Goal: Navigation & Orientation: Find specific page/section

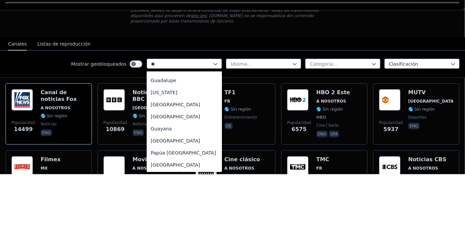
scroll to position [35, 0]
click at [178, 167] on div "[GEOGRAPHIC_DATA]" at bounding box center [184, 170] width 75 height 12
type input "**"
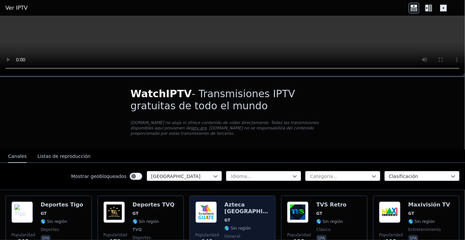
click at [214, 206] on img at bounding box center [205, 212] width 21 height 21
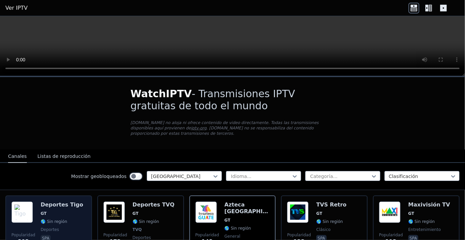
click at [56, 211] on span "GT" at bounding box center [62, 213] width 43 height 5
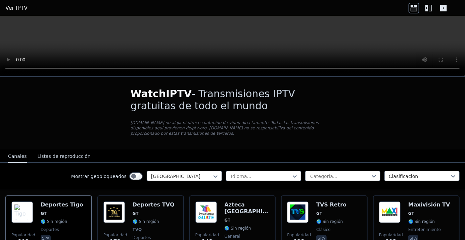
click at [426, 9] on icon at bounding box center [426, 8] width 3 height 7
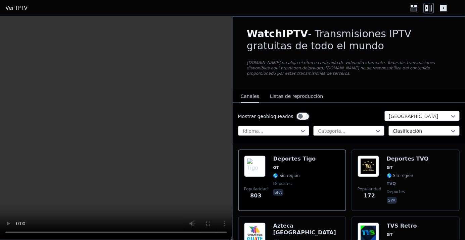
click at [448, 9] on icon at bounding box center [443, 8] width 11 height 11
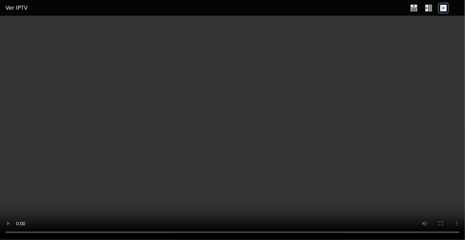
click at [412, 8] on icon at bounding box center [414, 8] width 11 height 11
